Goal: Task Accomplishment & Management: Manage account settings

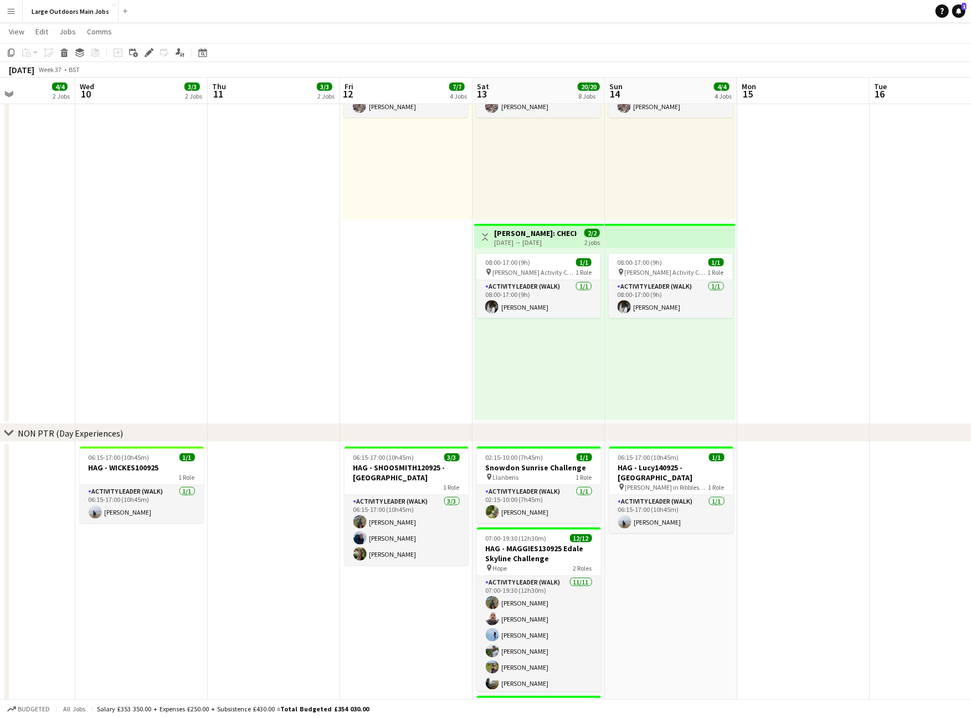
scroll to position [0, 353]
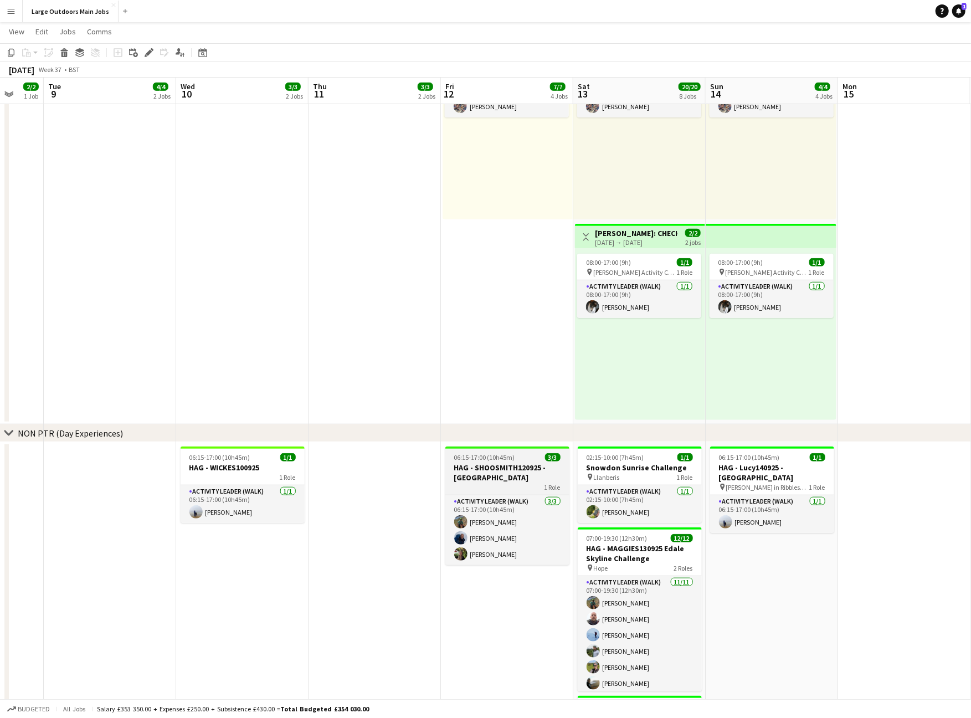
click at [463, 472] on h3 "HAG - SHOOSMITH120925 - [GEOGRAPHIC_DATA]" at bounding box center [507, 472] width 124 height 20
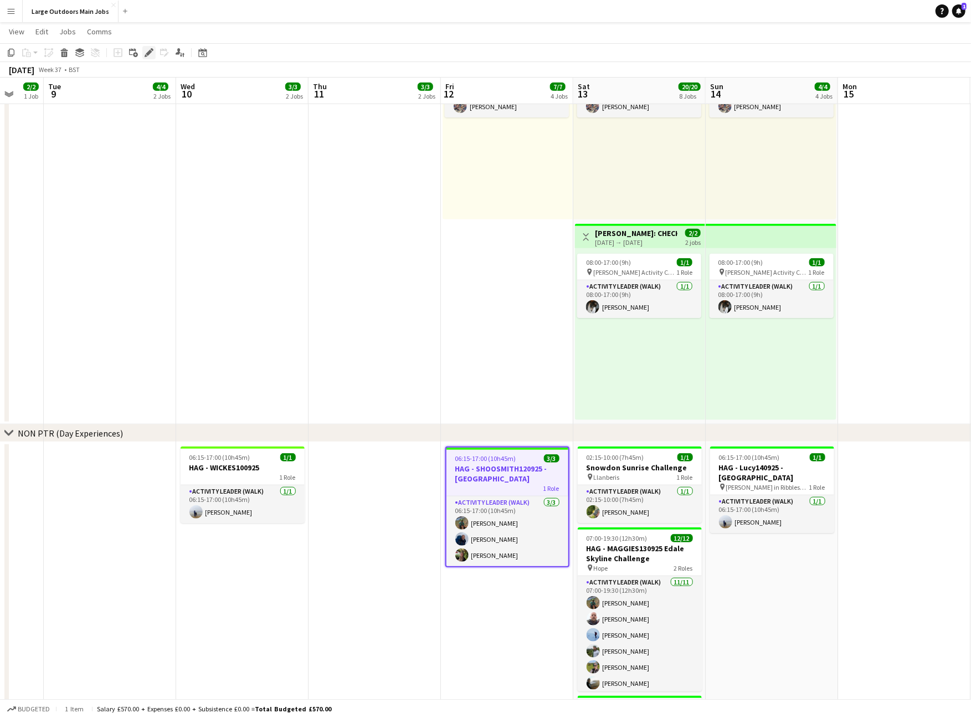
click at [149, 50] on icon at bounding box center [149, 53] width 6 height 6
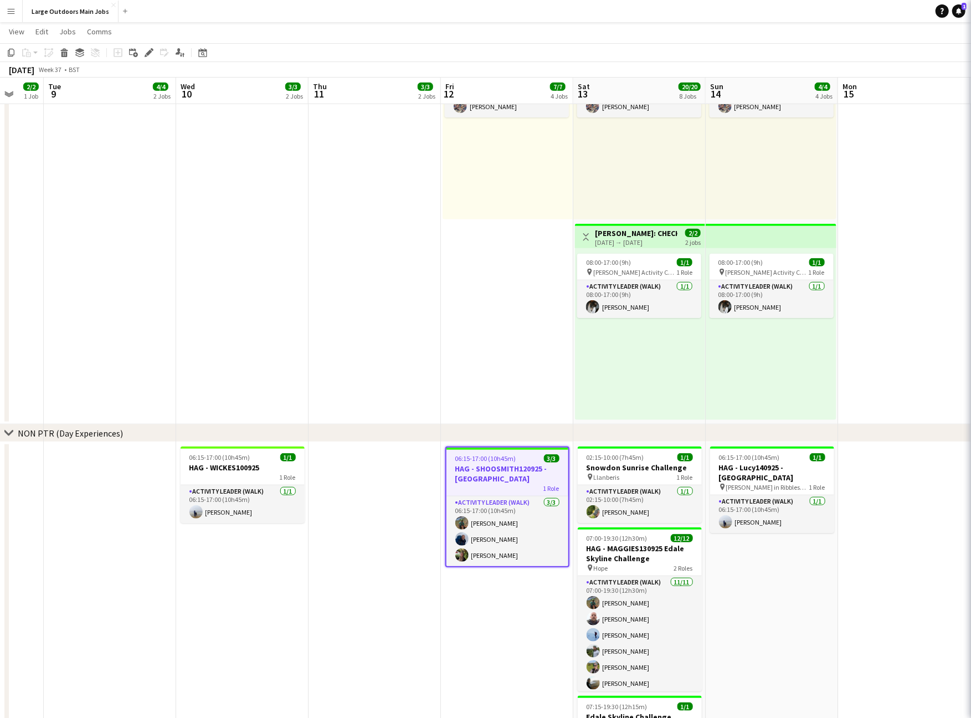
type input "**********"
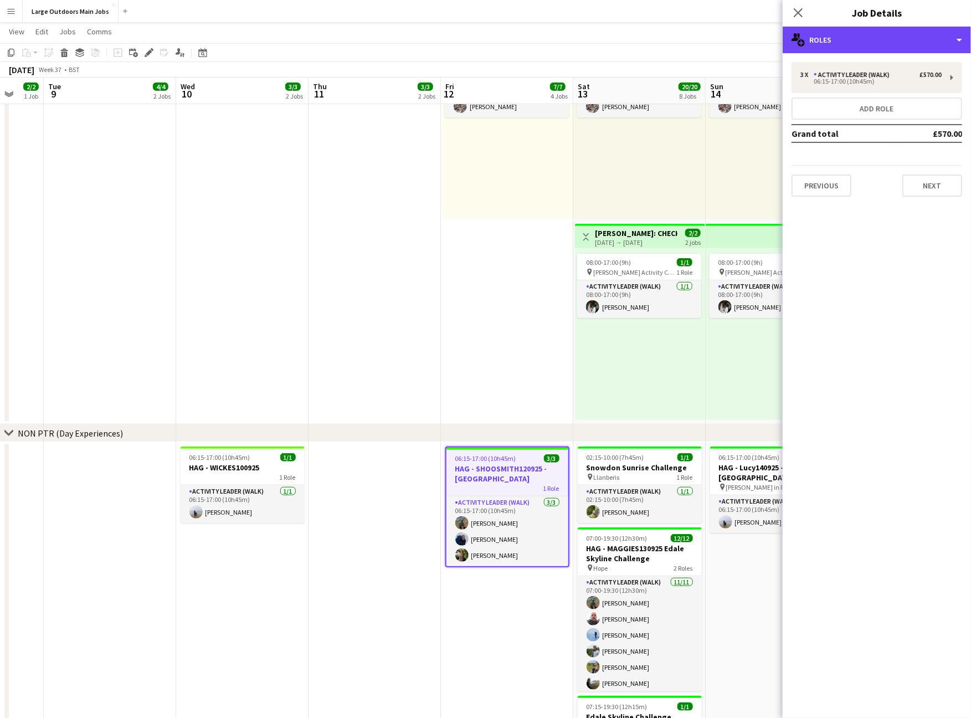
drag, startPoint x: 940, startPoint y: 32, endPoint x: 947, endPoint y: 91, distance: 59.7
click at [940, 32] on div "multiple-users-add Roles" at bounding box center [876, 40] width 188 height 27
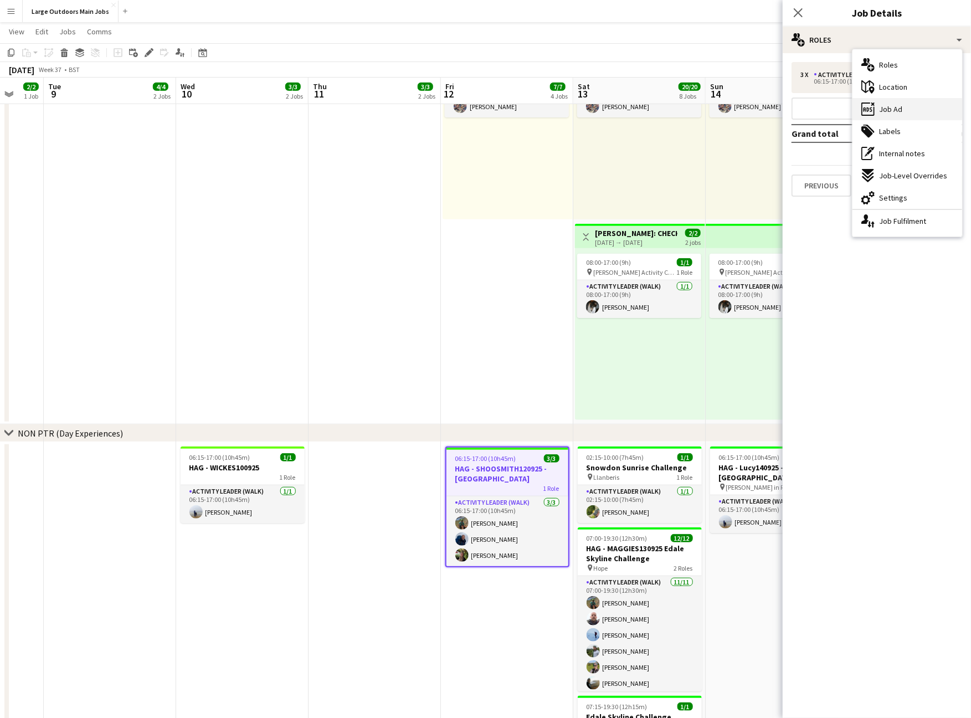
click at [937, 108] on div "ads-window Job Ad" at bounding box center [907, 109] width 110 height 22
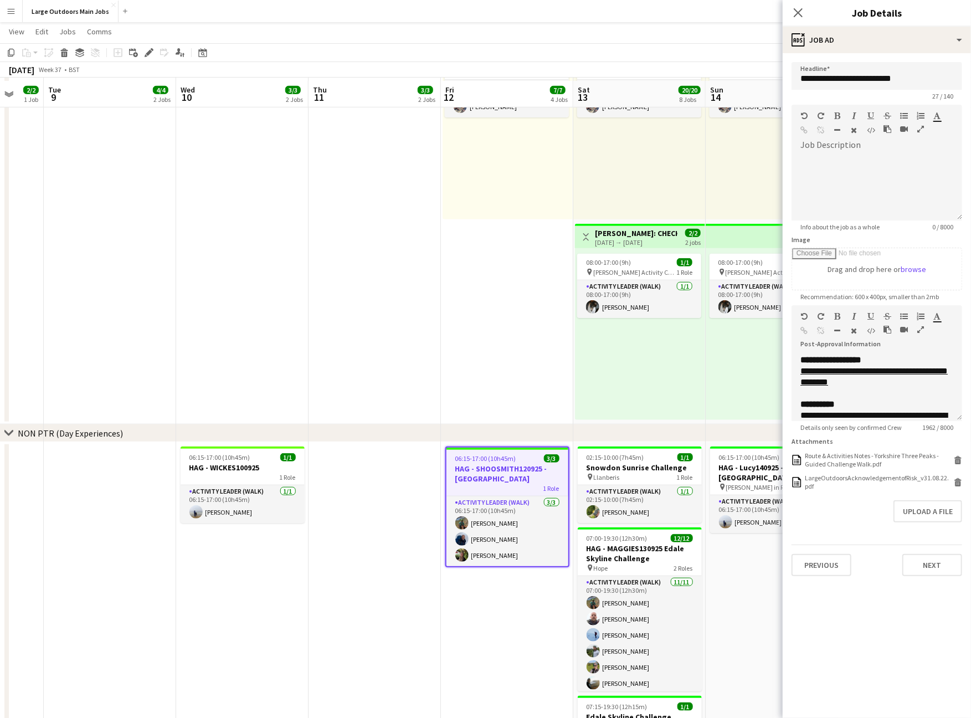
scroll to position [509, 0]
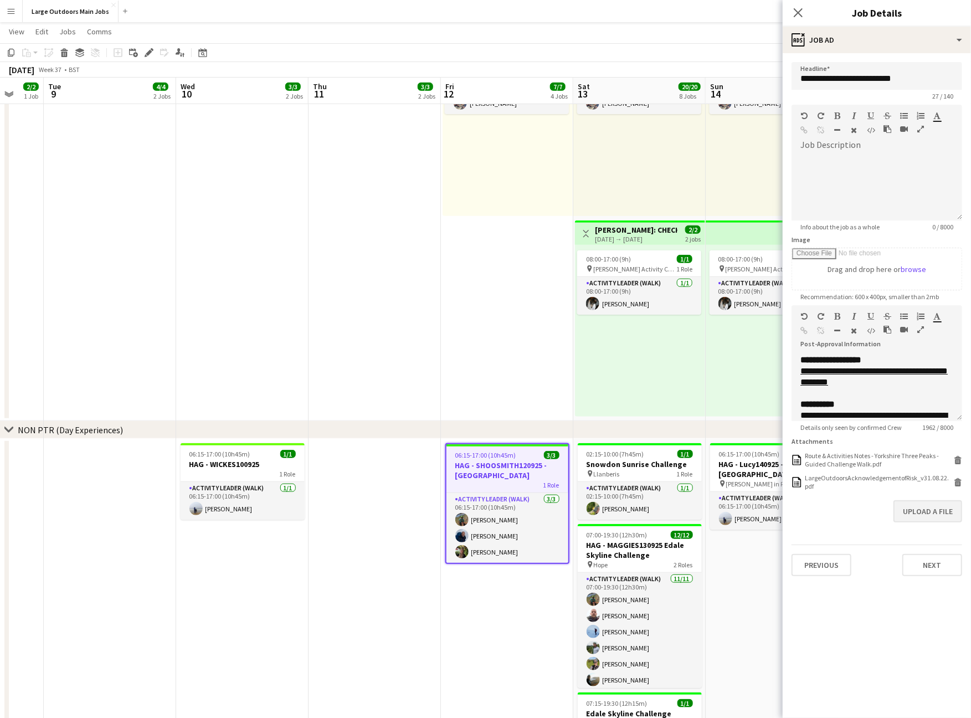
click at [930, 522] on button "Upload a file" at bounding box center [927, 511] width 69 height 22
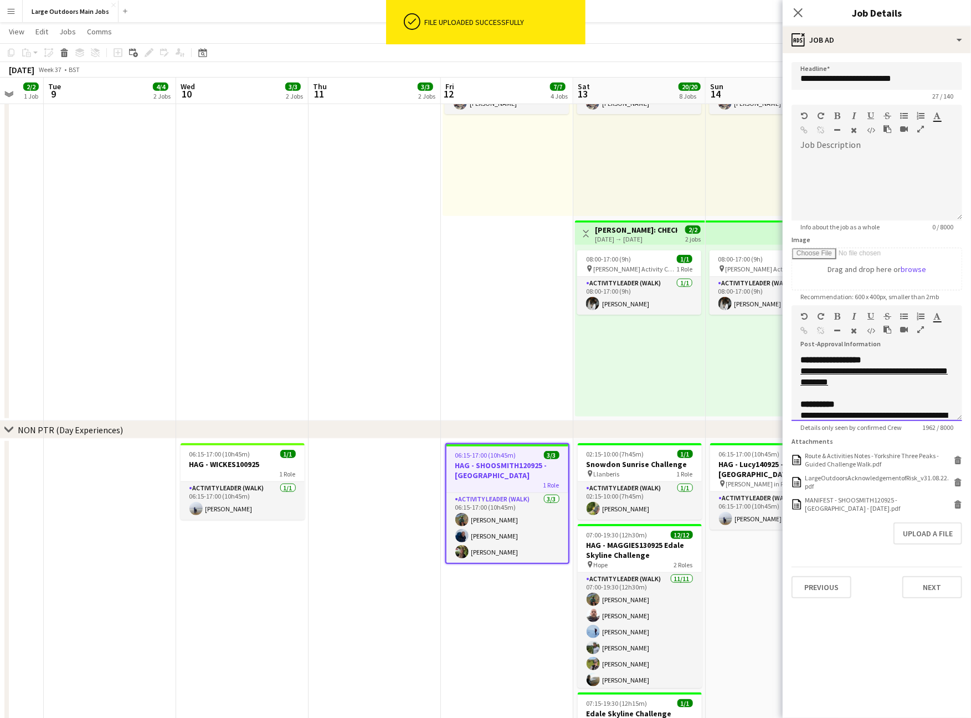
click at [922, 333] on icon "button" at bounding box center [920, 330] width 7 height 8
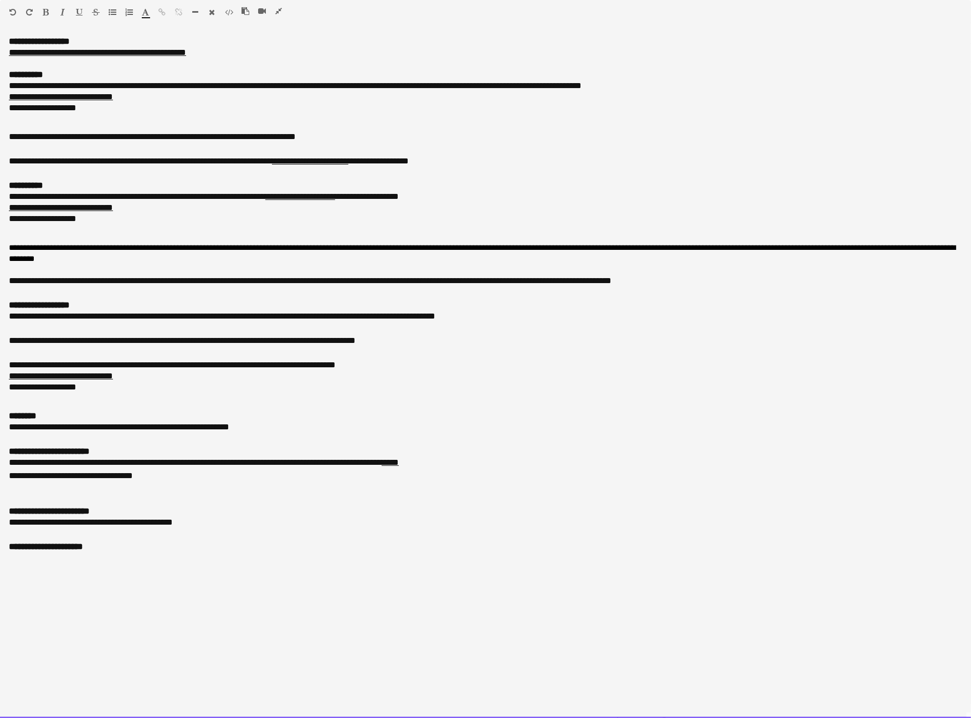
click at [278, 14] on icon "button" at bounding box center [278, 11] width 7 height 8
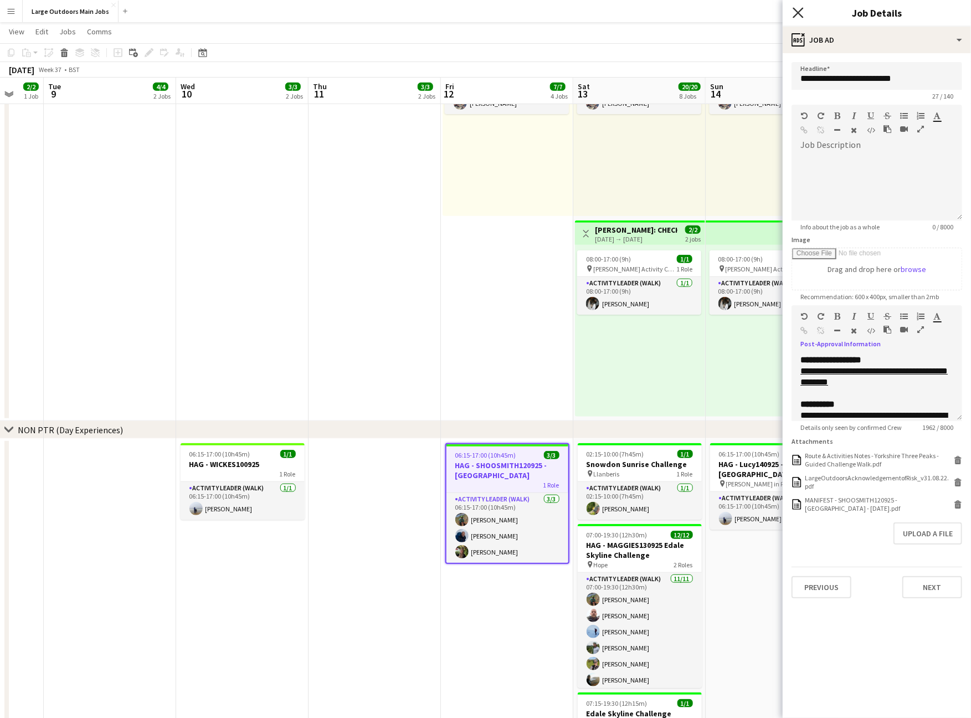
click at [793, 17] on icon "Close pop-in" at bounding box center [797, 12] width 11 height 11
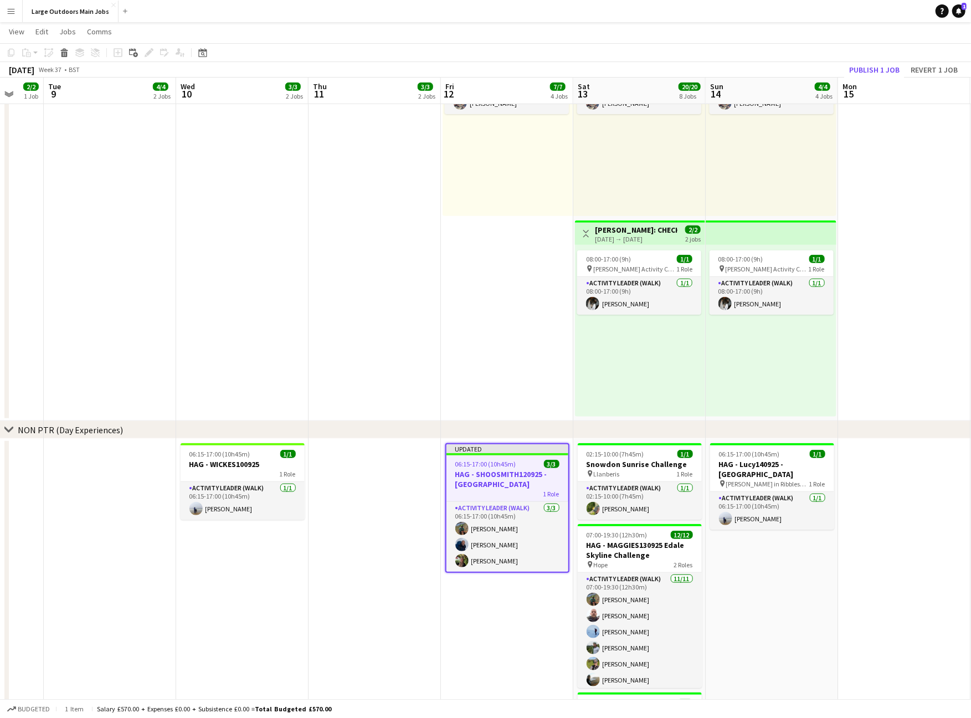
drag, startPoint x: 869, startPoint y: 69, endPoint x: 889, endPoint y: 52, distance: 25.5
click at [869, 69] on button "Publish 1 job" at bounding box center [873, 70] width 59 height 14
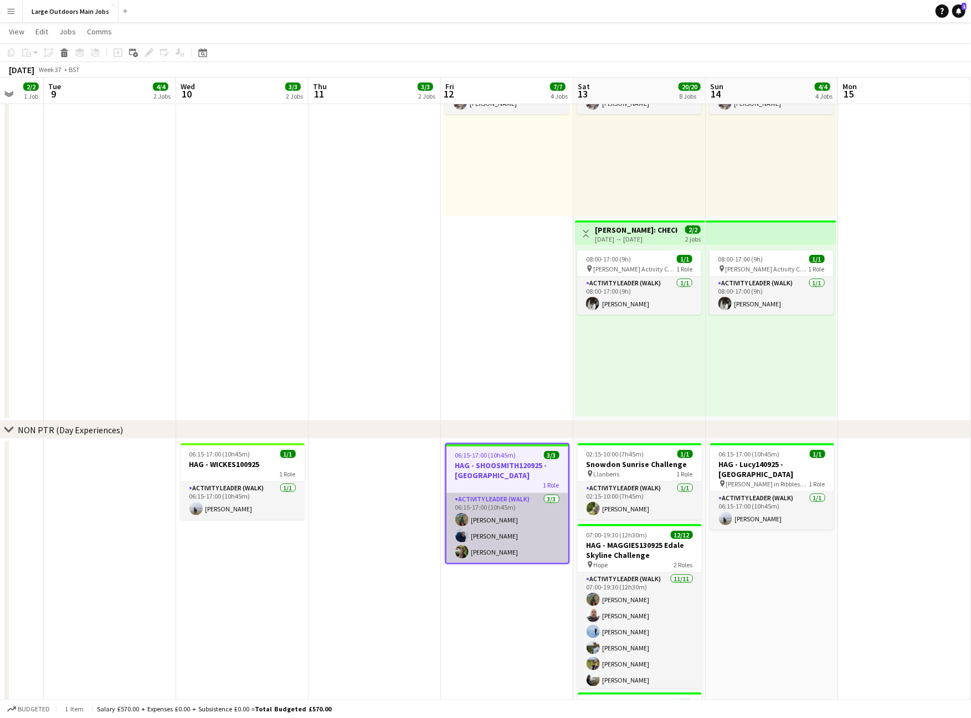
click at [489, 521] on app-card-role "Activity Leader (Walk) [DATE] 06:15-17:00 (10h45m) [PERSON_NAME] [PERSON_NAME] …" at bounding box center [507, 528] width 122 height 70
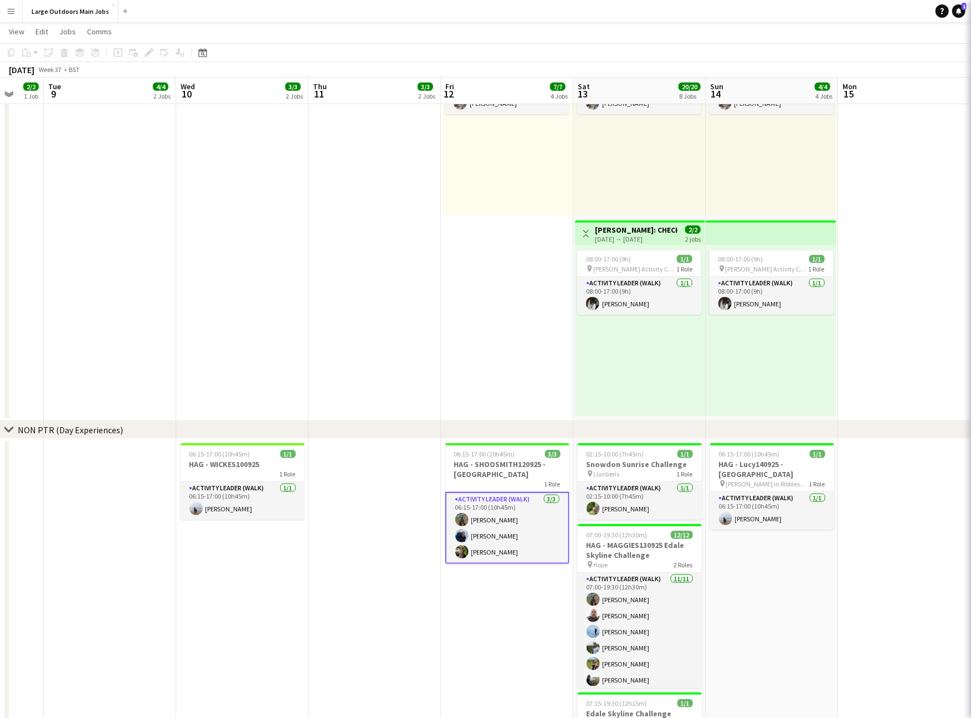
scroll to position [0, 353]
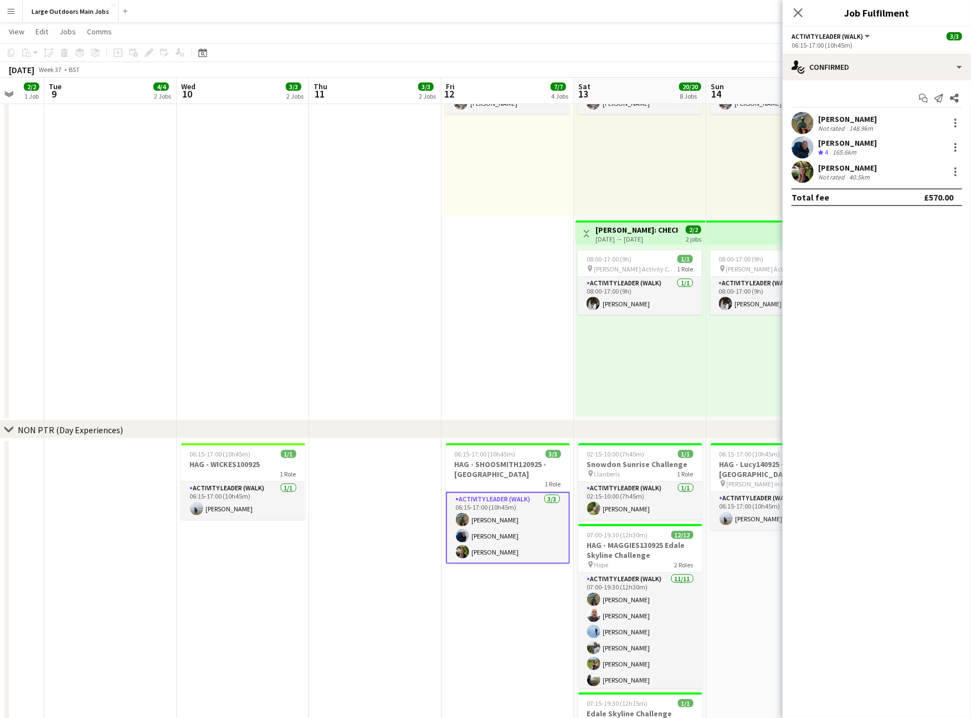
click at [827, 129] on div "Not rated" at bounding box center [832, 128] width 29 height 8
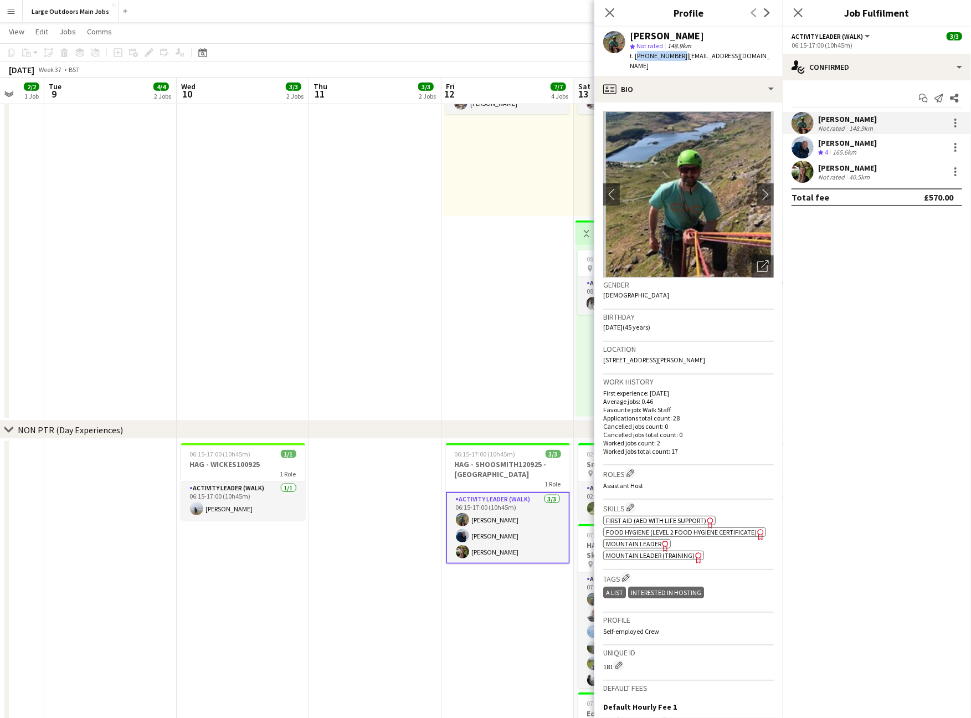
drag, startPoint x: 637, startPoint y: 62, endPoint x: 716, endPoint y: 82, distance: 82.2
click at [687, 60] on span "t. [PHONE_NUMBER]" at bounding box center [659, 55] width 58 height 8
copy span "[PHONE_NUMBER]"
click at [836, 148] on div "[PERSON_NAME]" at bounding box center [847, 143] width 59 height 10
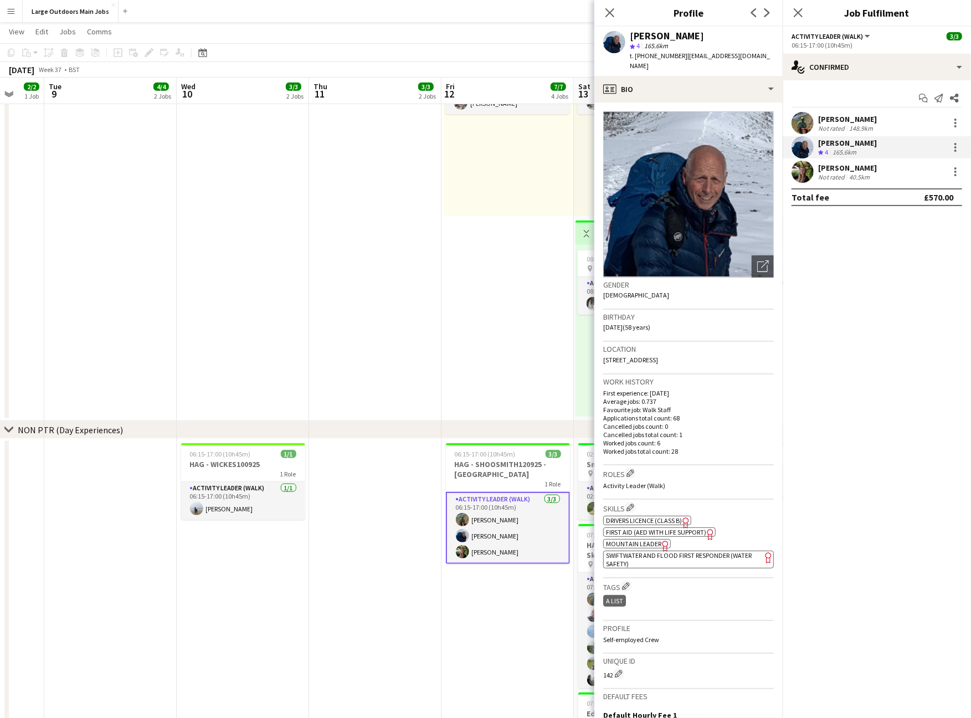
drag, startPoint x: 638, startPoint y: 61, endPoint x: 711, endPoint y: 118, distance: 93.5
click at [694, 63] on div "t. [PHONE_NUMBER] | [EMAIL_ADDRESS][DOMAIN_NAME]" at bounding box center [702, 61] width 144 height 20
copy span "[PHONE_NUMBER]"
click at [843, 173] on div "[PERSON_NAME]" at bounding box center [847, 168] width 59 height 10
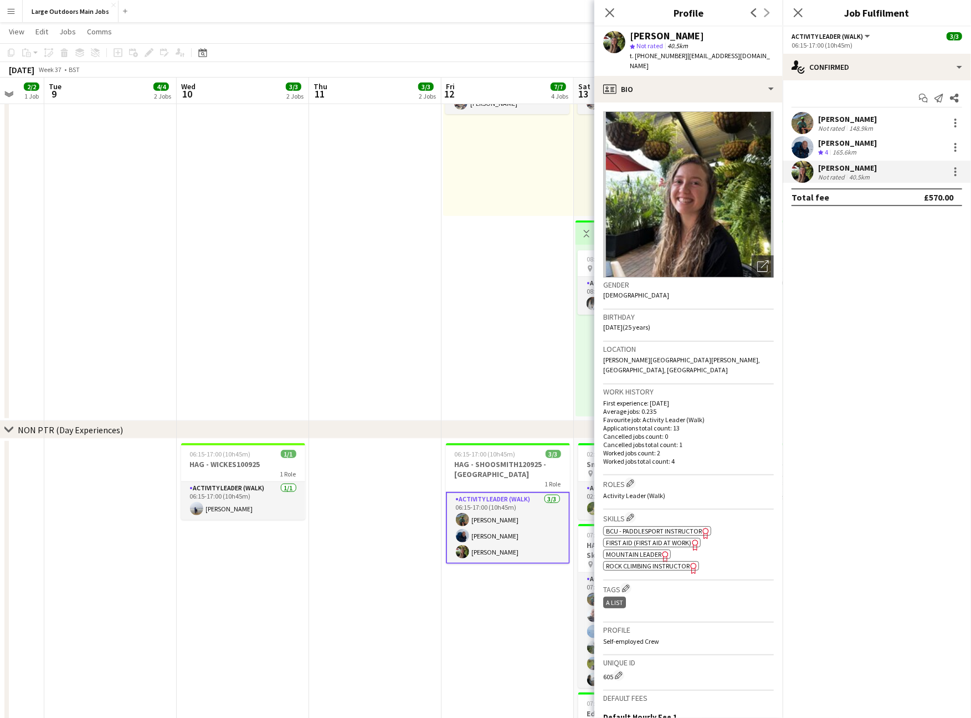
drag, startPoint x: 636, startPoint y: 59, endPoint x: 692, endPoint y: 64, distance: 56.2
click at [687, 60] on span "t. [PHONE_NUMBER]" at bounding box center [659, 55] width 58 height 8
copy span "[PHONE_NUMBER]"
click at [805, 10] on div "Close pop-in" at bounding box center [797, 12] width 31 height 25
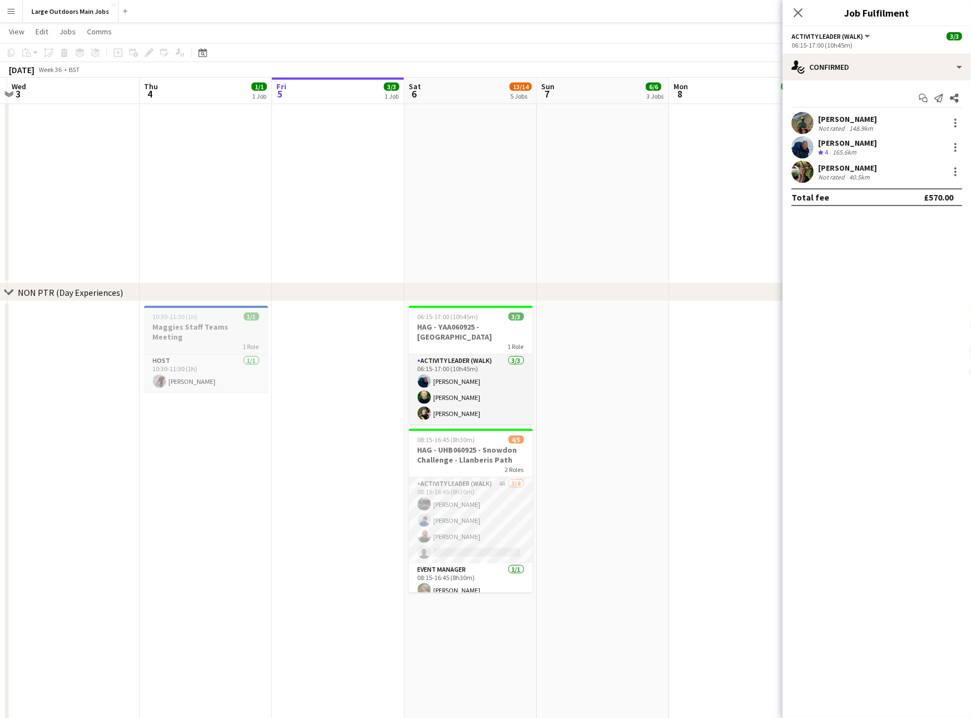
scroll to position [647, 0]
click at [448, 333] on h3 "HAG - YAA060925 - [GEOGRAPHIC_DATA]" at bounding box center [471, 331] width 124 height 20
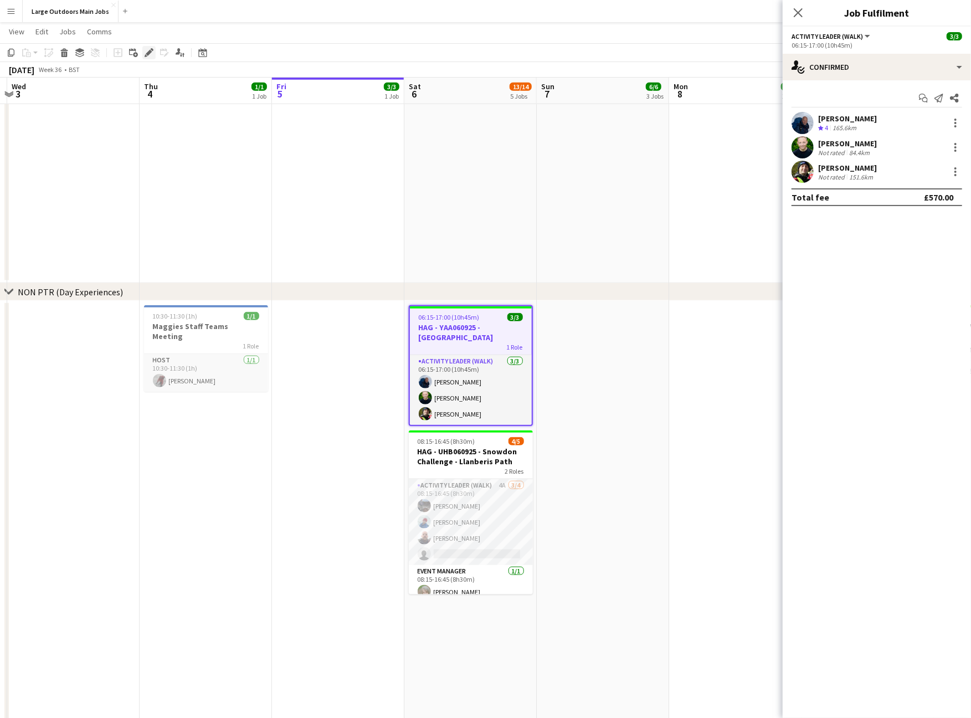
click at [145, 56] on icon "Edit" at bounding box center [149, 52] width 9 height 9
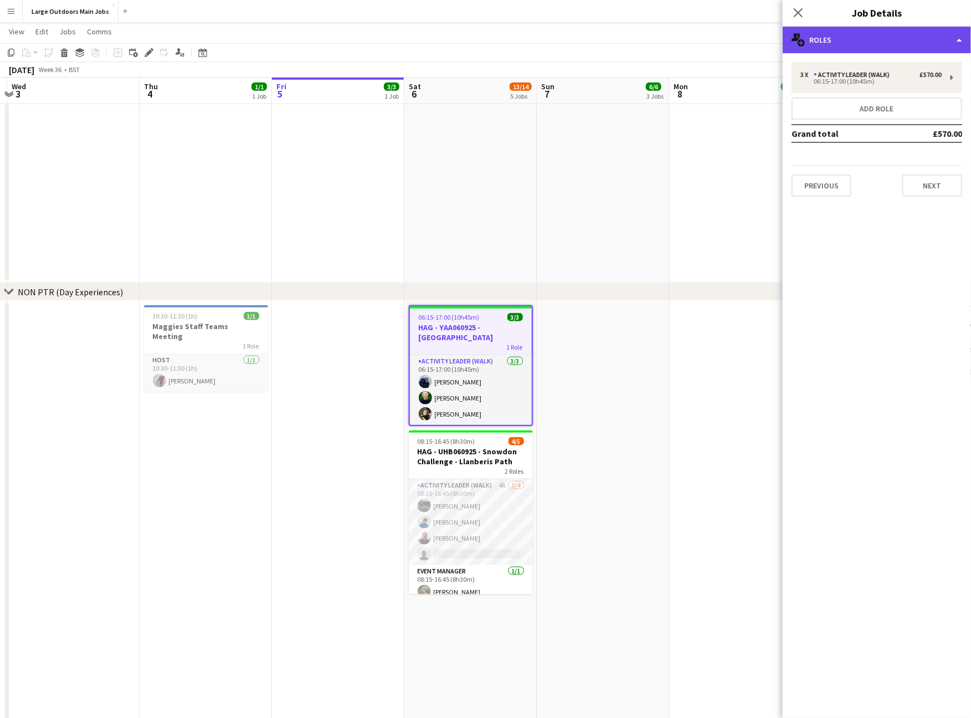
click at [911, 43] on div "multiple-users-add Roles" at bounding box center [876, 40] width 188 height 27
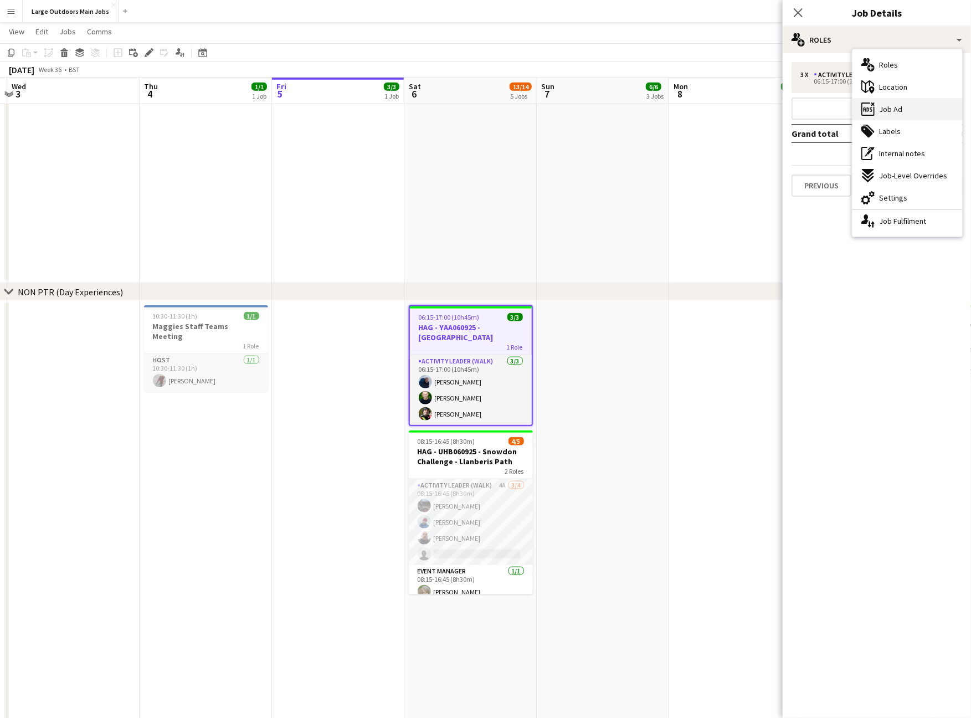
click at [911, 112] on div "ads-window Job Ad" at bounding box center [907, 109] width 110 height 22
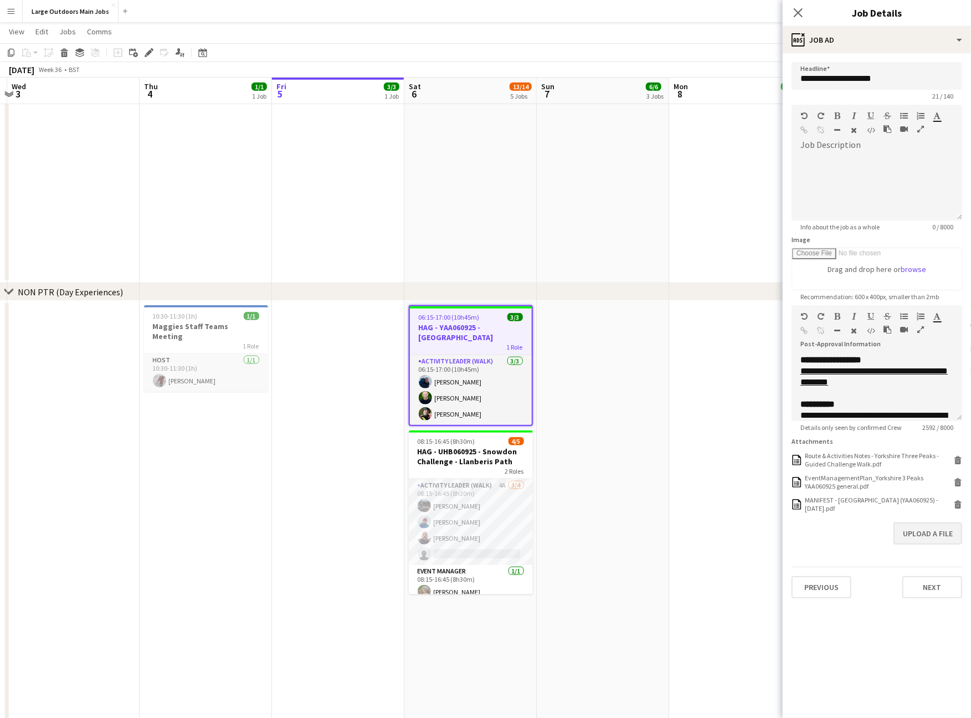
click at [929, 544] on button "Upload a file" at bounding box center [927, 533] width 69 height 22
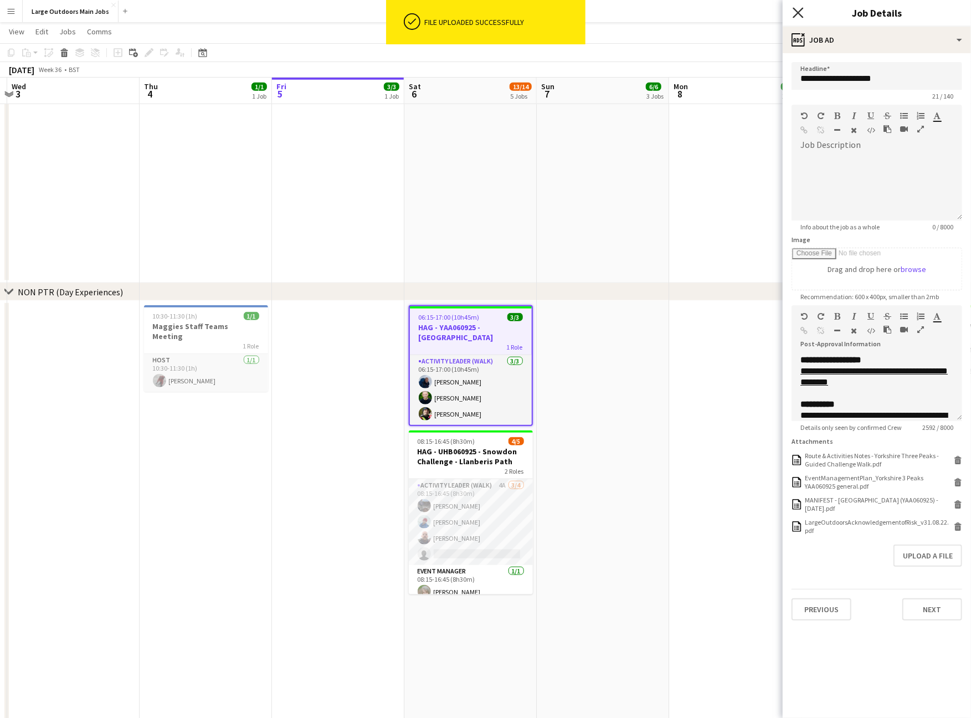
click at [796, 9] on icon at bounding box center [797, 12] width 11 height 11
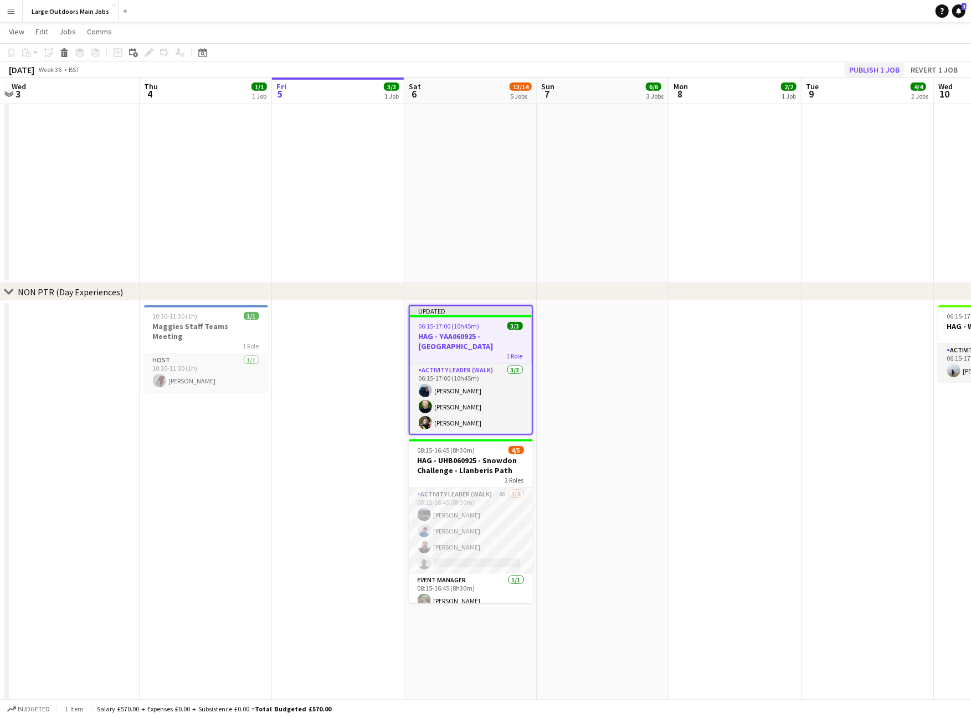
click at [857, 70] on button "Publish 1 job" at bounding box center [873, 70] width 59 height 14
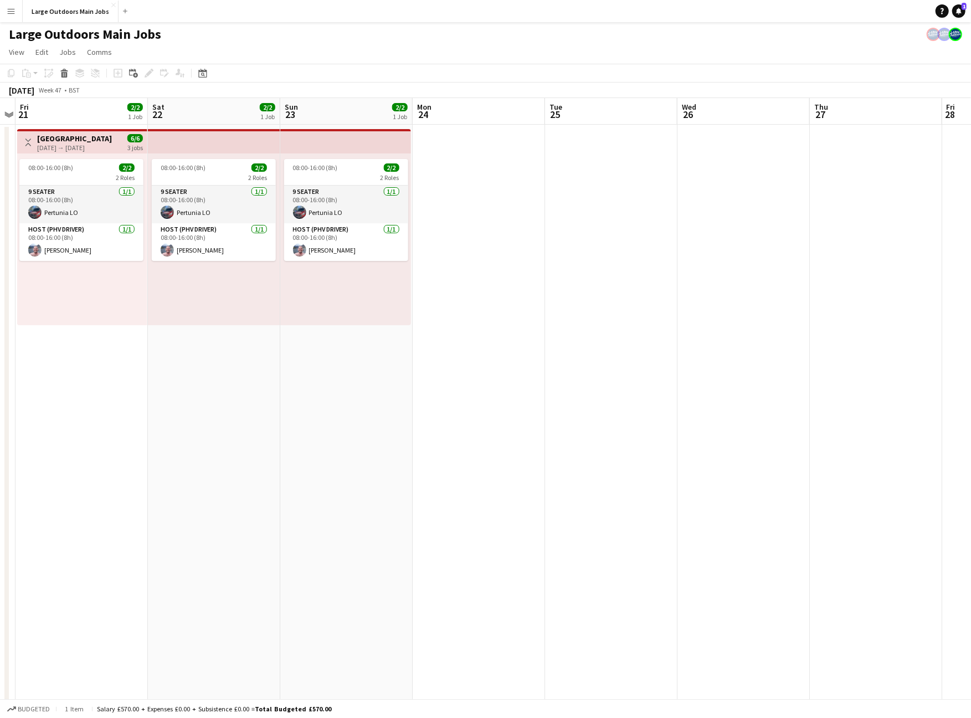
scroll to position [0, 273]
